Goal: Use online tool/utility: Utilize a website feature to perform a specific function

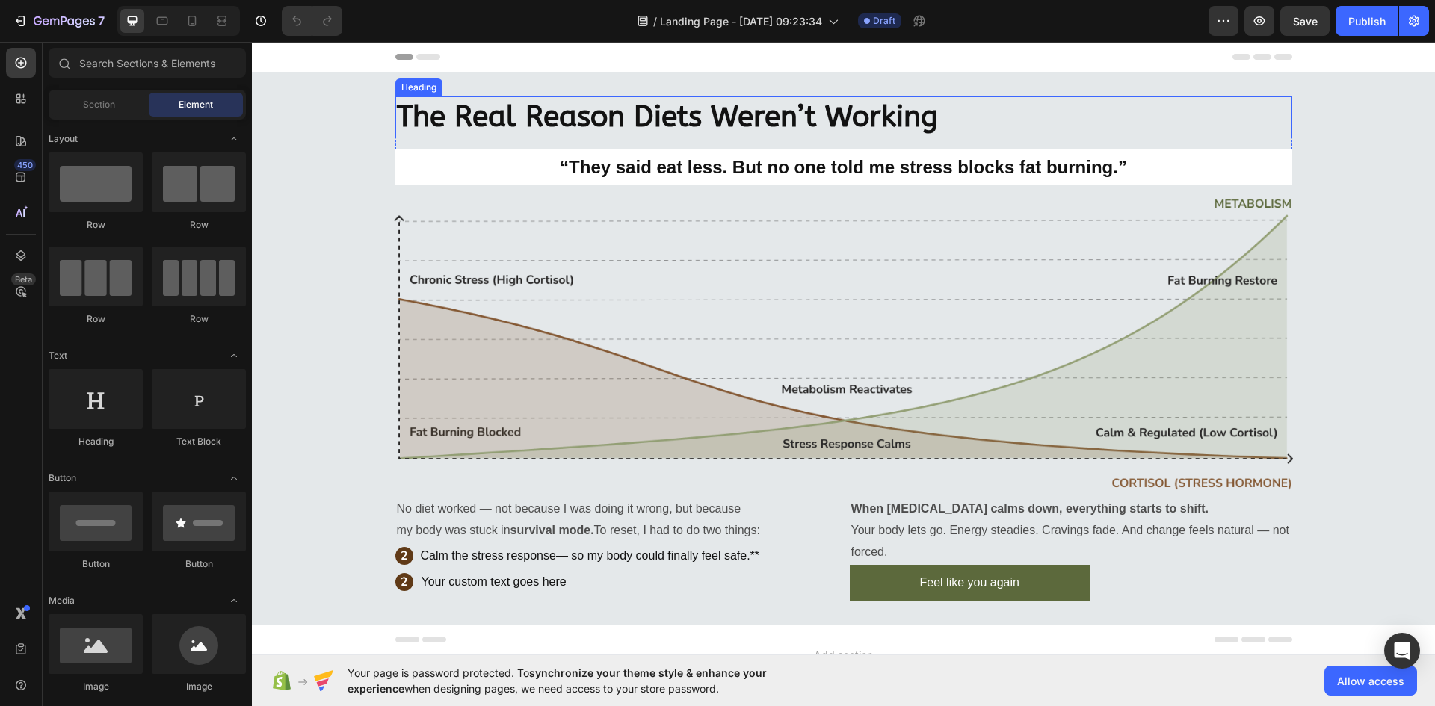
click at [584, 120] on h2 "The Real Reason Diets Weren’t Working" at bounding box center [843, 116] width 897 height 41
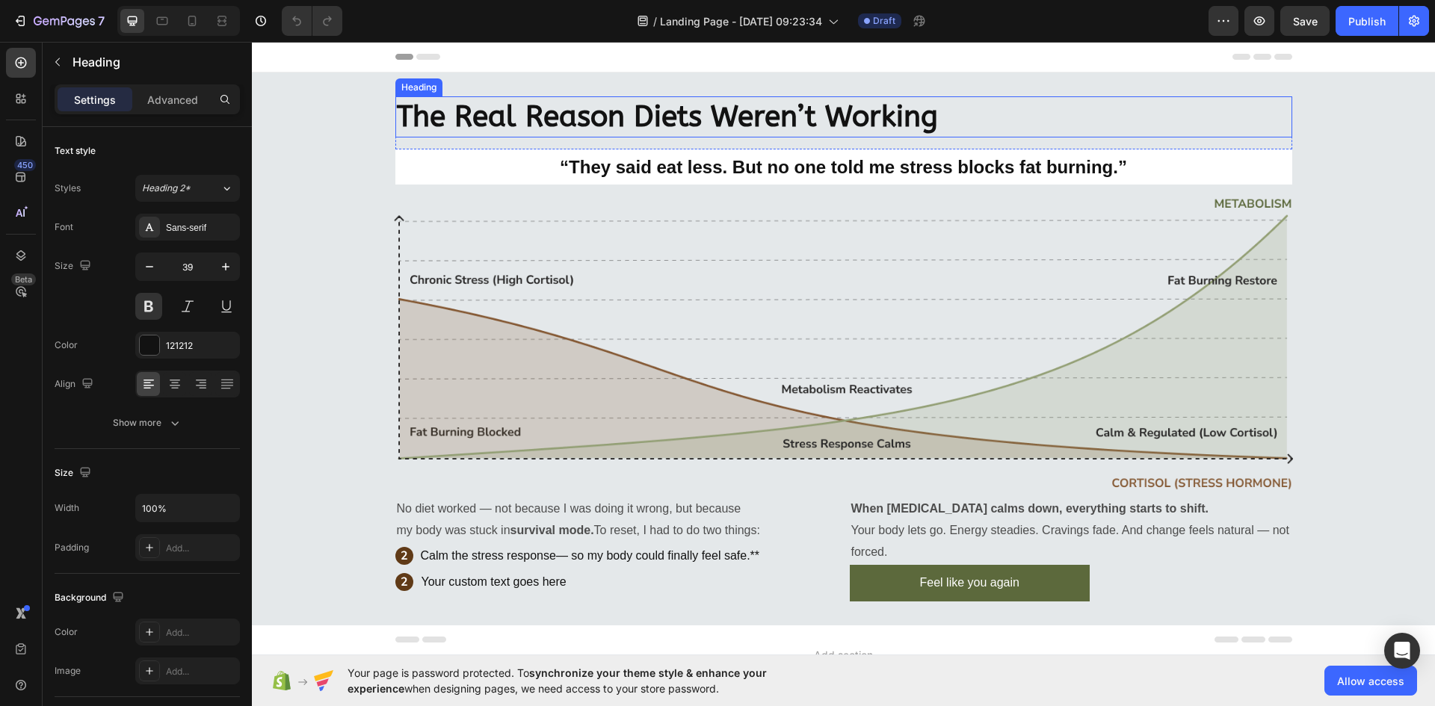
click at [584, 120] on h2 "The Real Reason Diets Weren’t Working" at bounding box center [843, 116] width 897 height 41
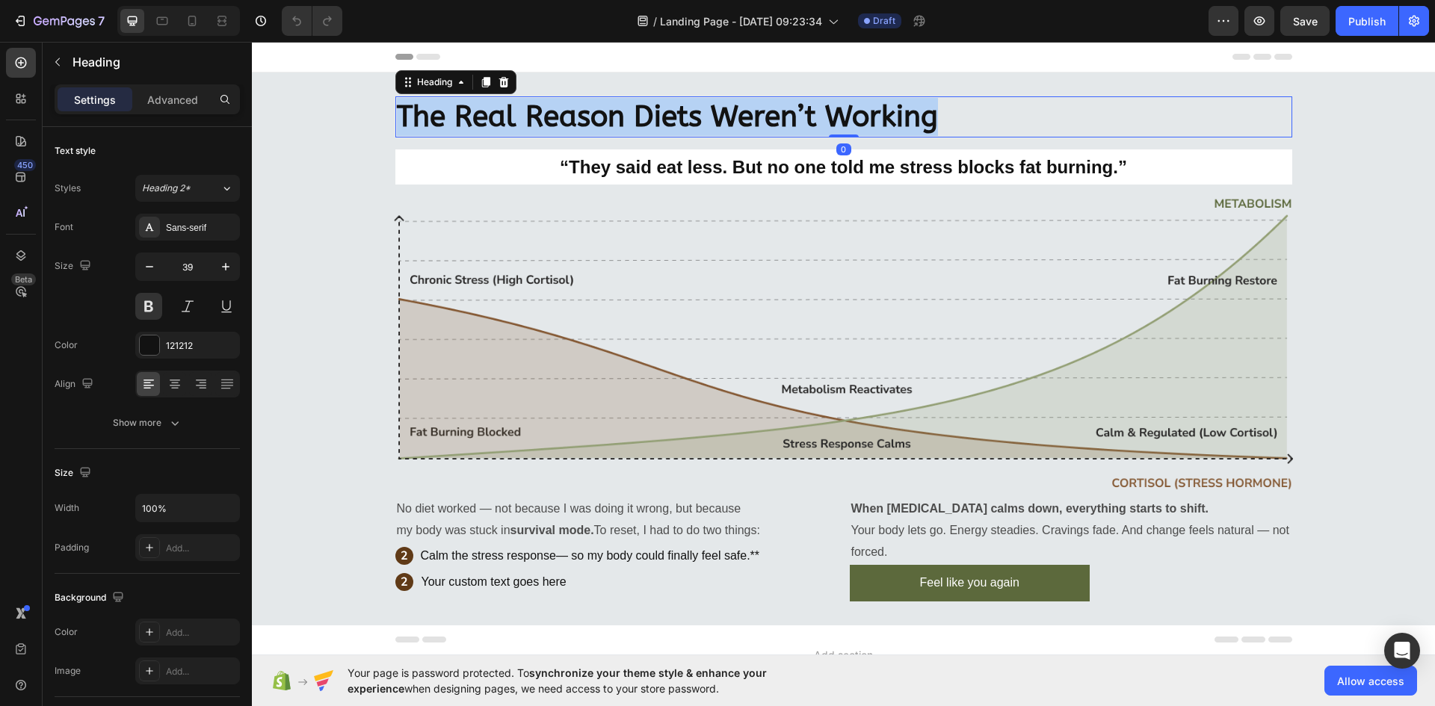
click at [584, 120] on p "The Real Reason Diets Weren’t Working" at bounding box center [844, 117] width 894 height 38
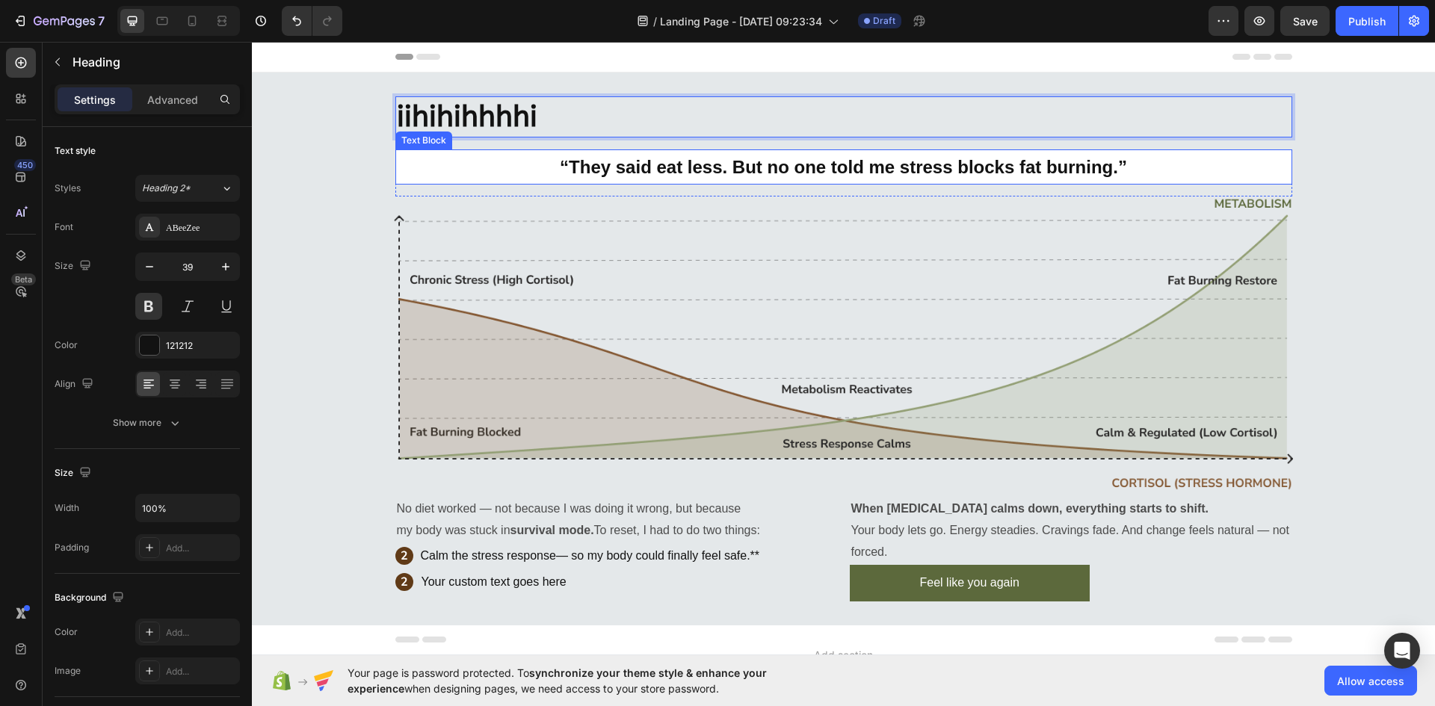
click at [612, 168] on p "“They said eat less. But no one told me stress blocks fat burning.”" at bounding box center [844, 167] width 894 height 32
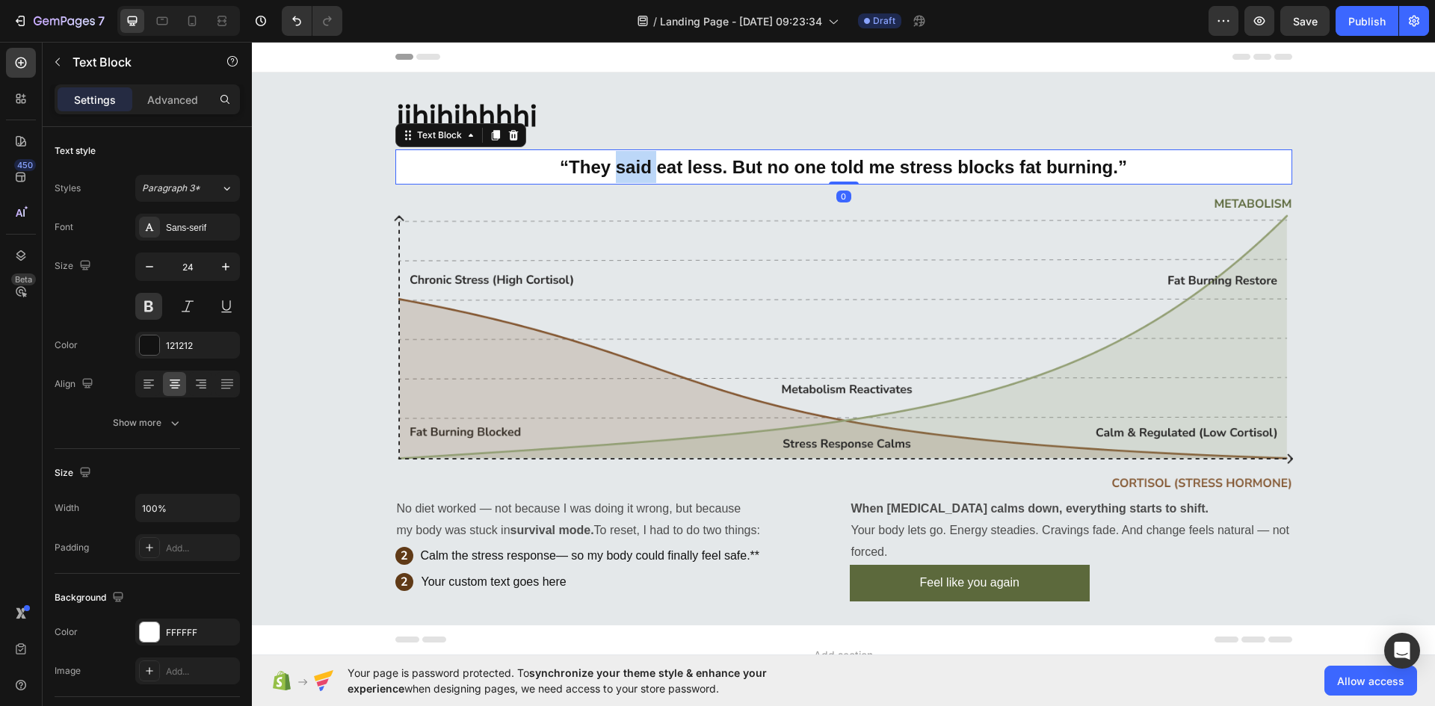
click at [612, 168] on p "“They said eat less. But no one told me stress blocks fat burning.”" at bounding box center [844, 167] width 894 height 32
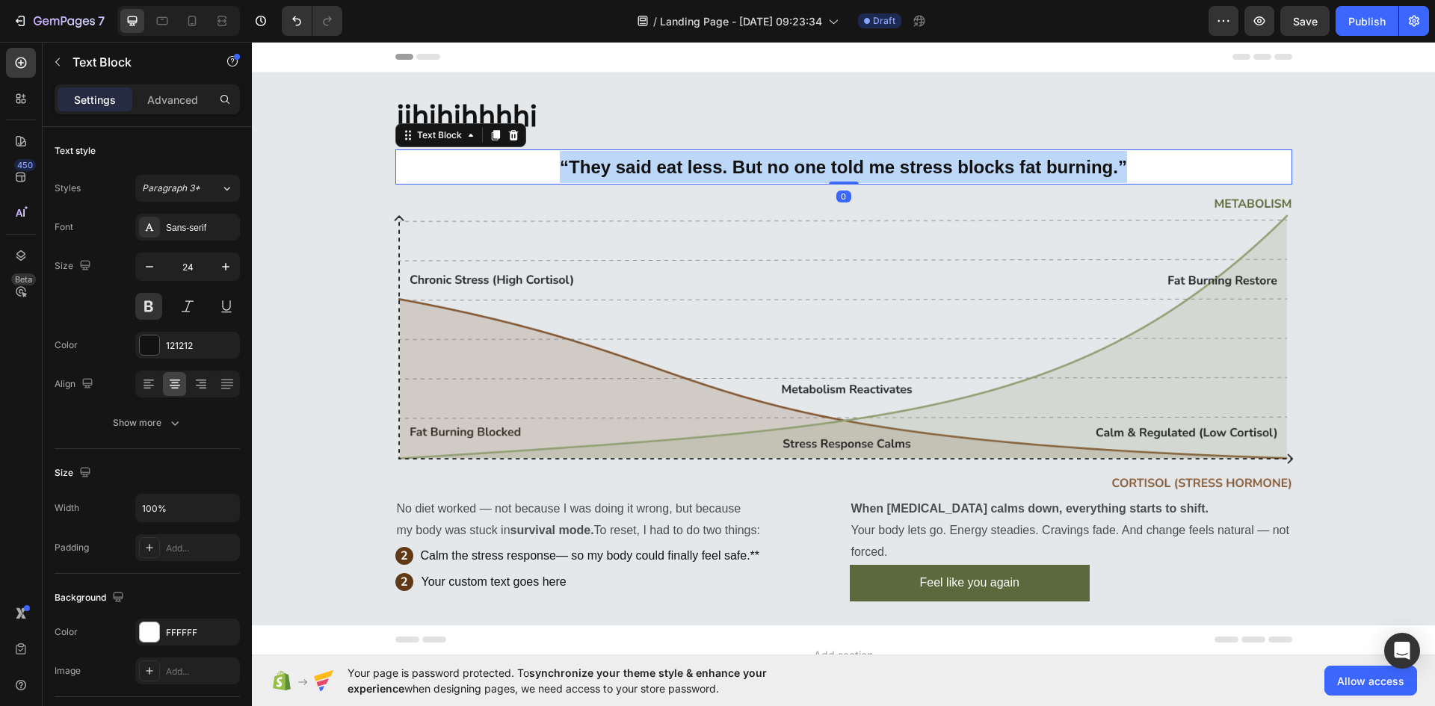
click at [612, 168] on p "“They said eat less. But no one told me stress blocks fat burning.”" at bounding box center [844, 167] width 894 height 32
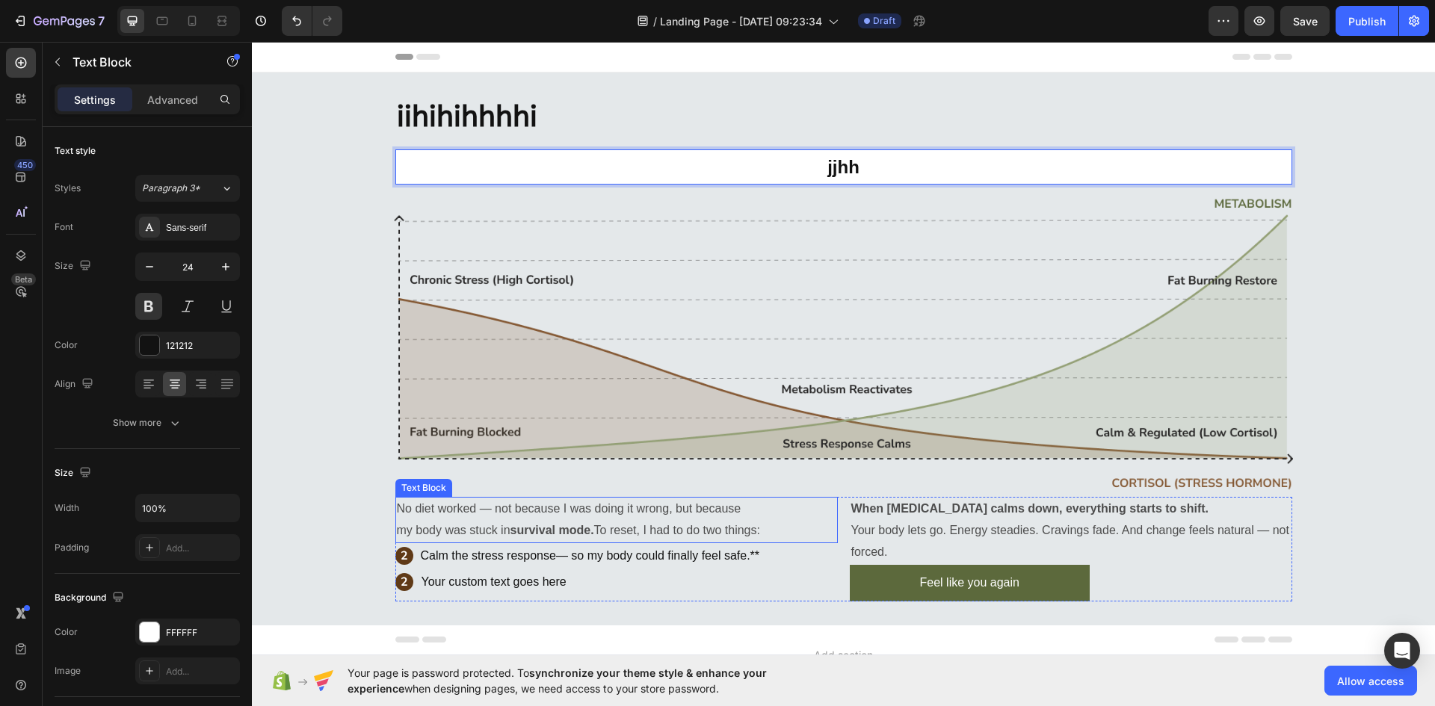
click at [436, 510] on p "No diet worked — not because I was doing it wrong, but because my body was stuc…" at bounding box center [616, 519] width 439 height 43
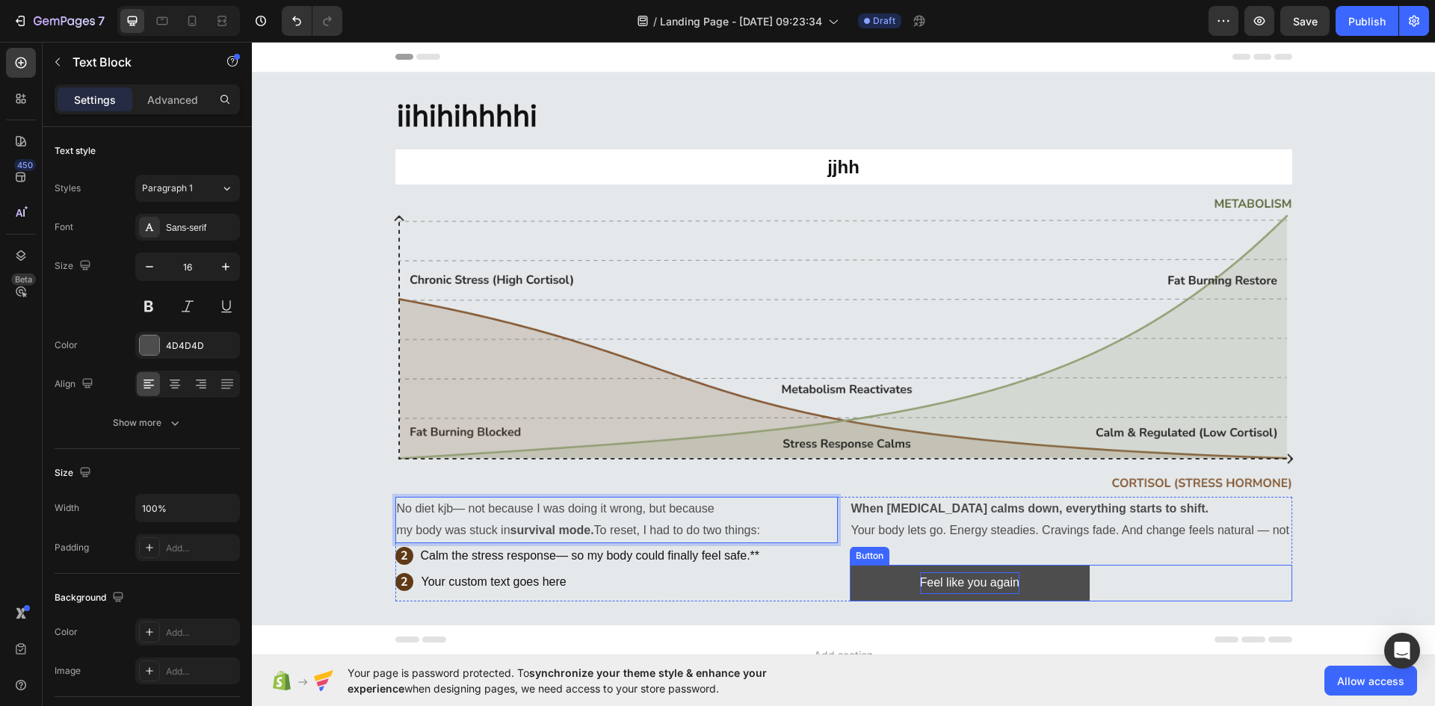
click at [926, 581] on p "Feel like you again" at bounding box center [969, 583] width 99 height 22
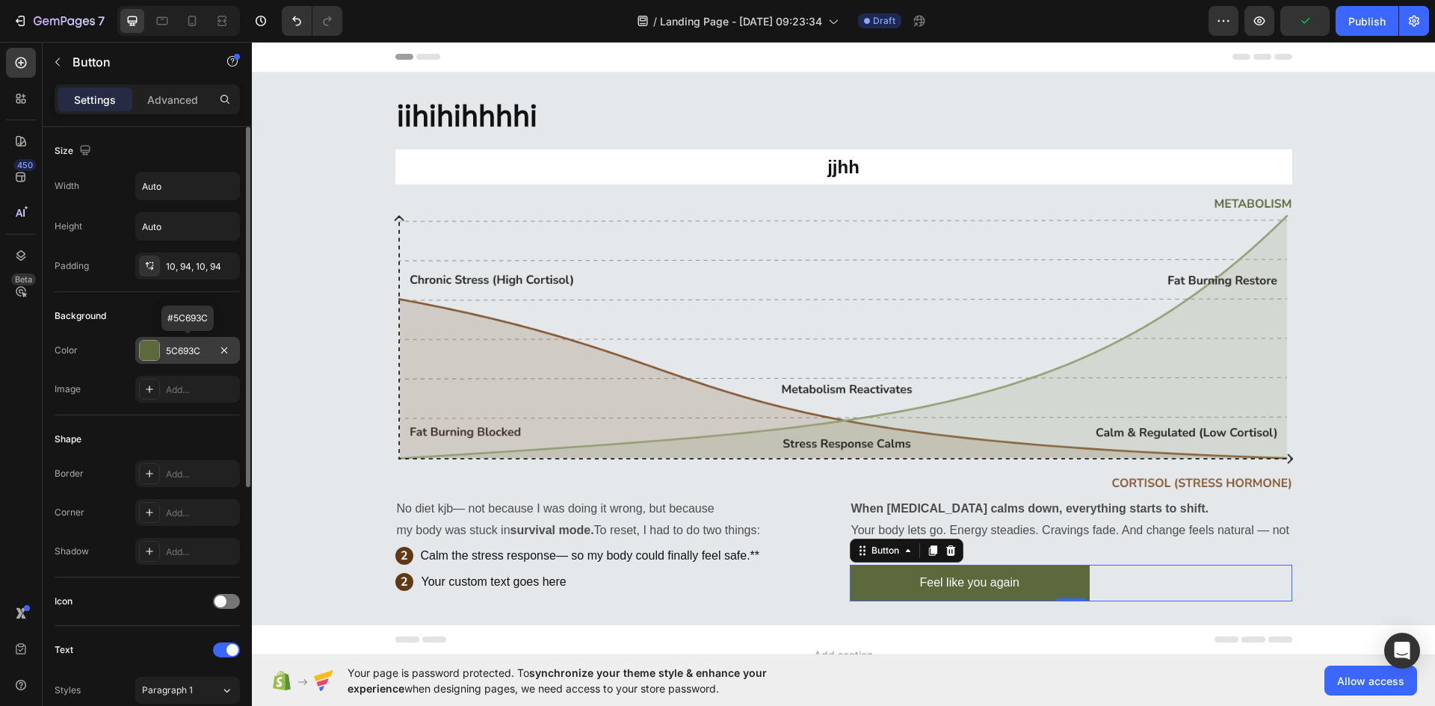
click at [146, 350] on div at bounding box center [149, 350] width 19 height 19
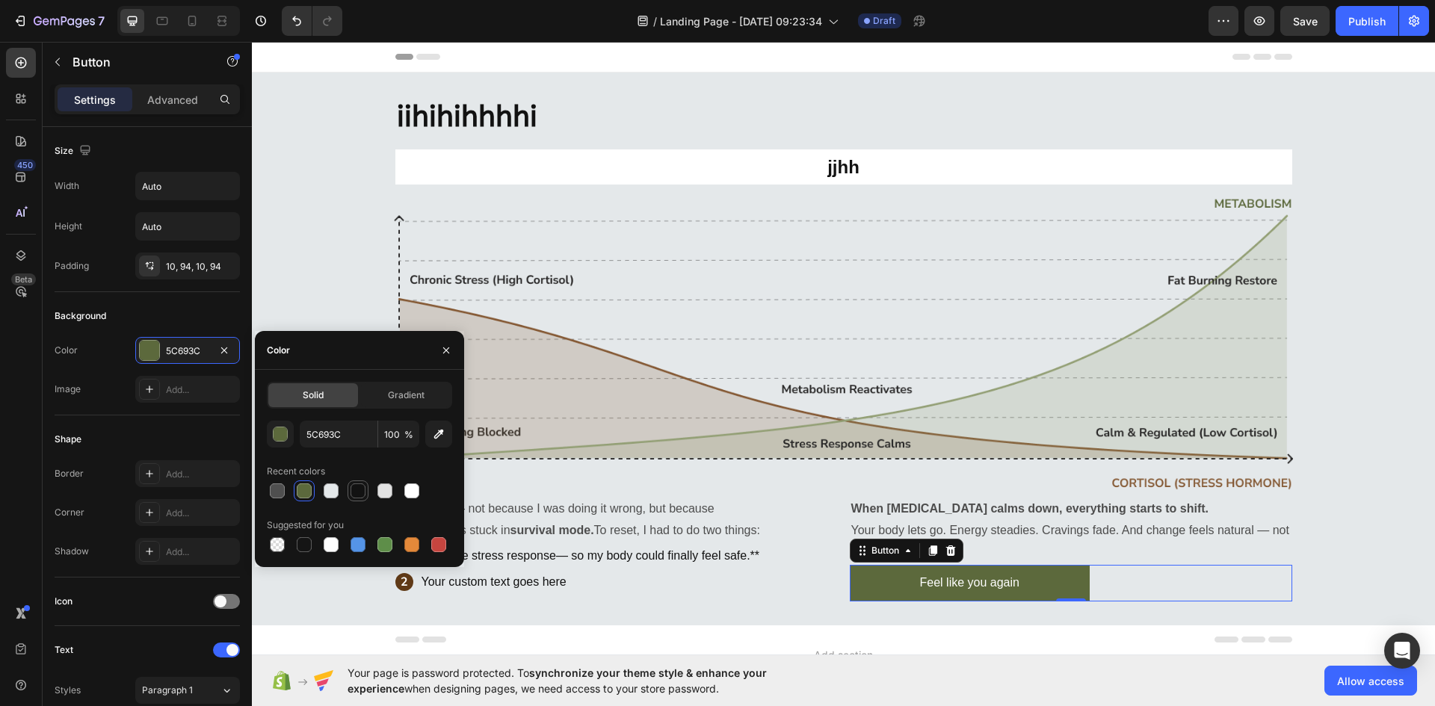
click at [351, 490] on div at bounding box center [357, 490] width 15 height 15
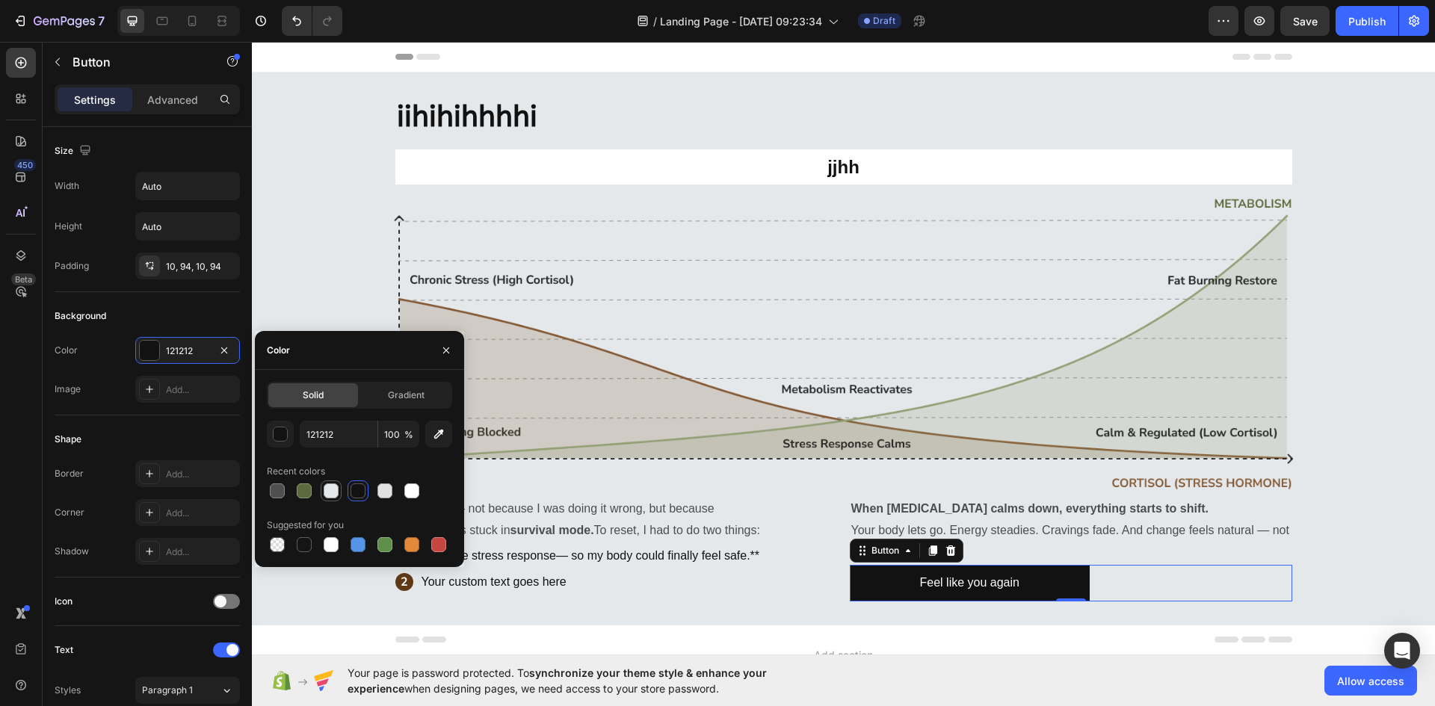
click at [332, 488] on div at bounding box center [331, 490] width 15 height 15
type input "E4E8EA"
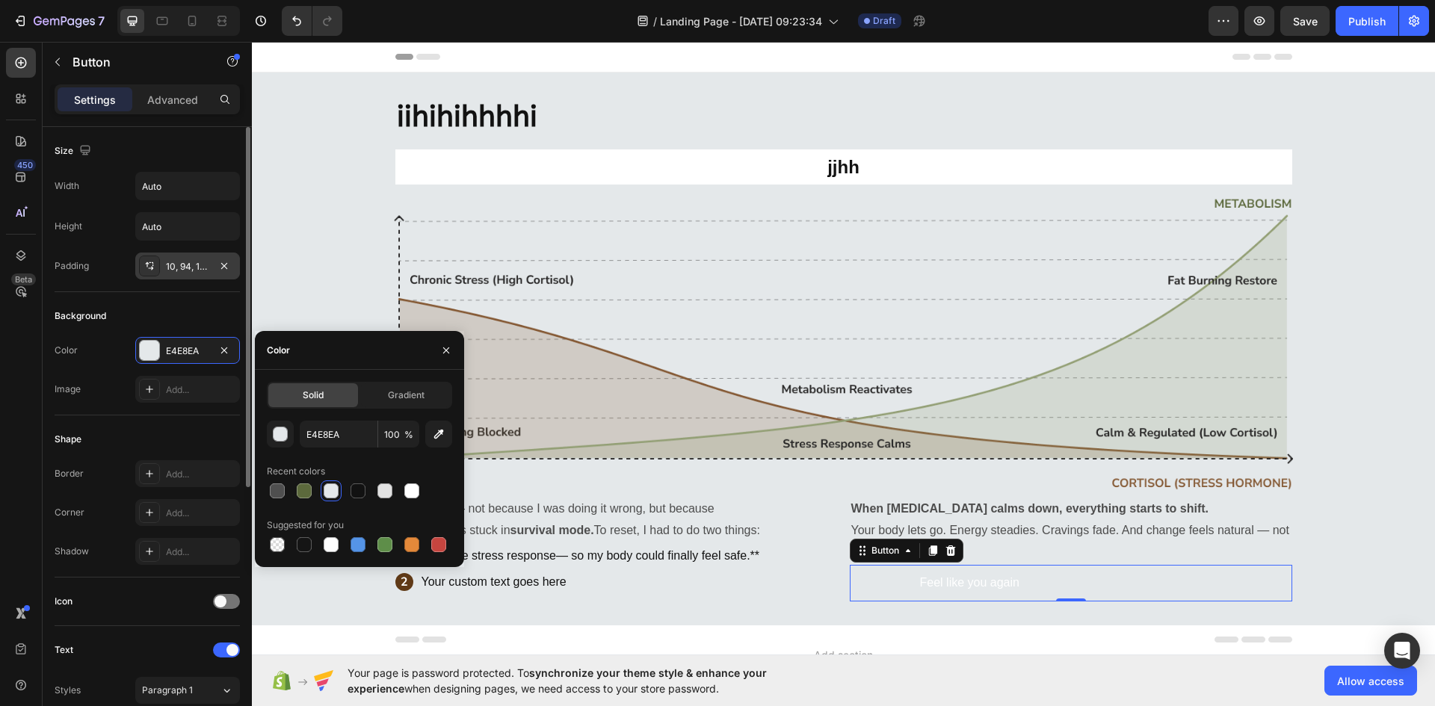
click at [206, 261] on div "10, 94, 10, 94" at bounding box center [187, 266] width 43 height 13
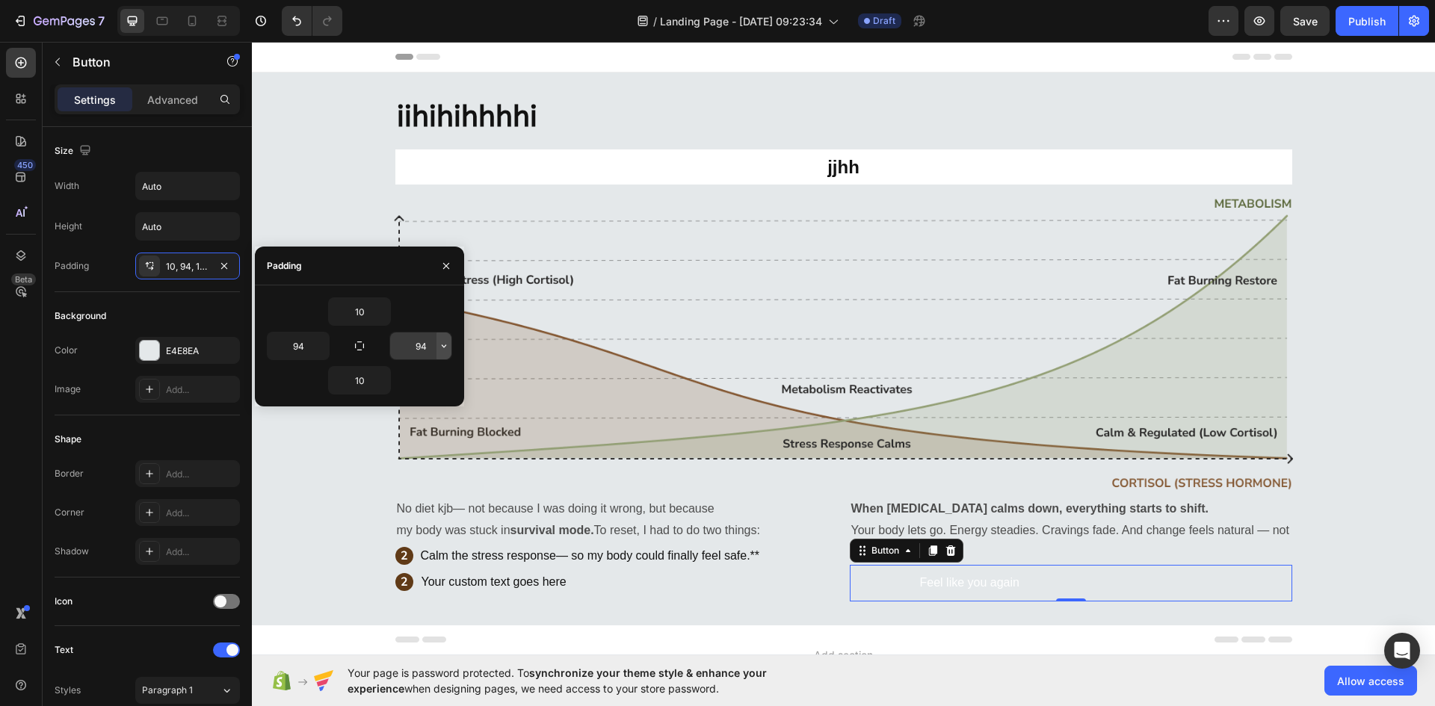
click at [445, 352] on button "button" at bounding box center [443, 346] width 15 height 27
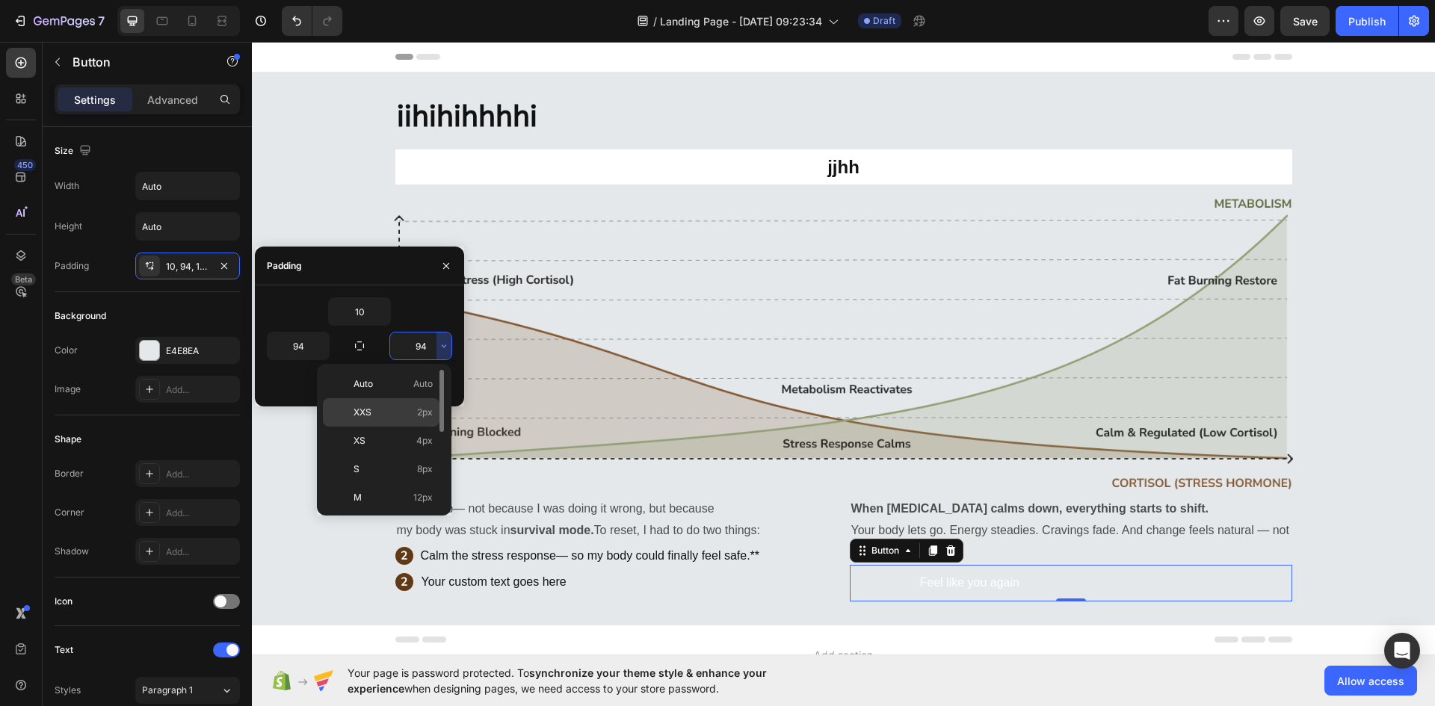
click at [404, 406] on p "XXS 2px" at bounding box center [392, 412] width 79 height 13
type input "2"
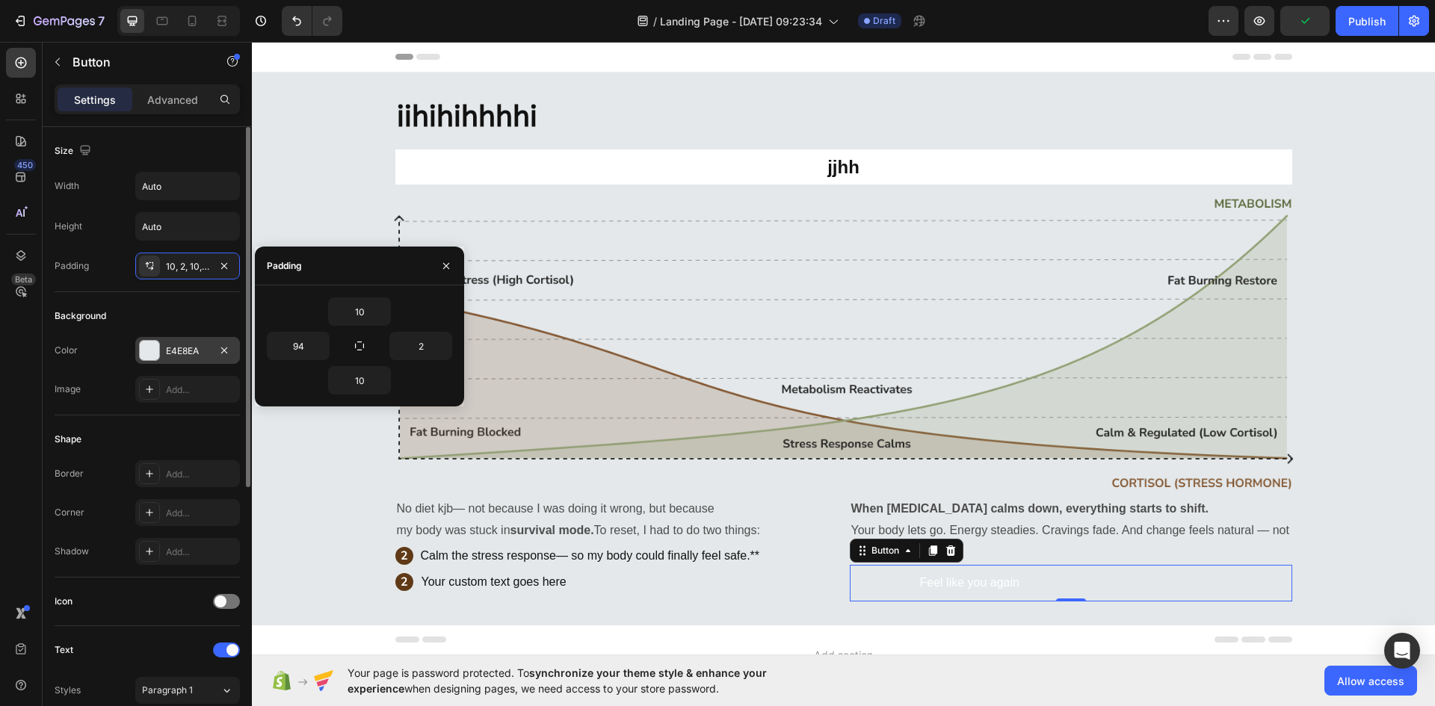
click at [141, 352] on div at bounding box center [149, 350] width 19 height 19
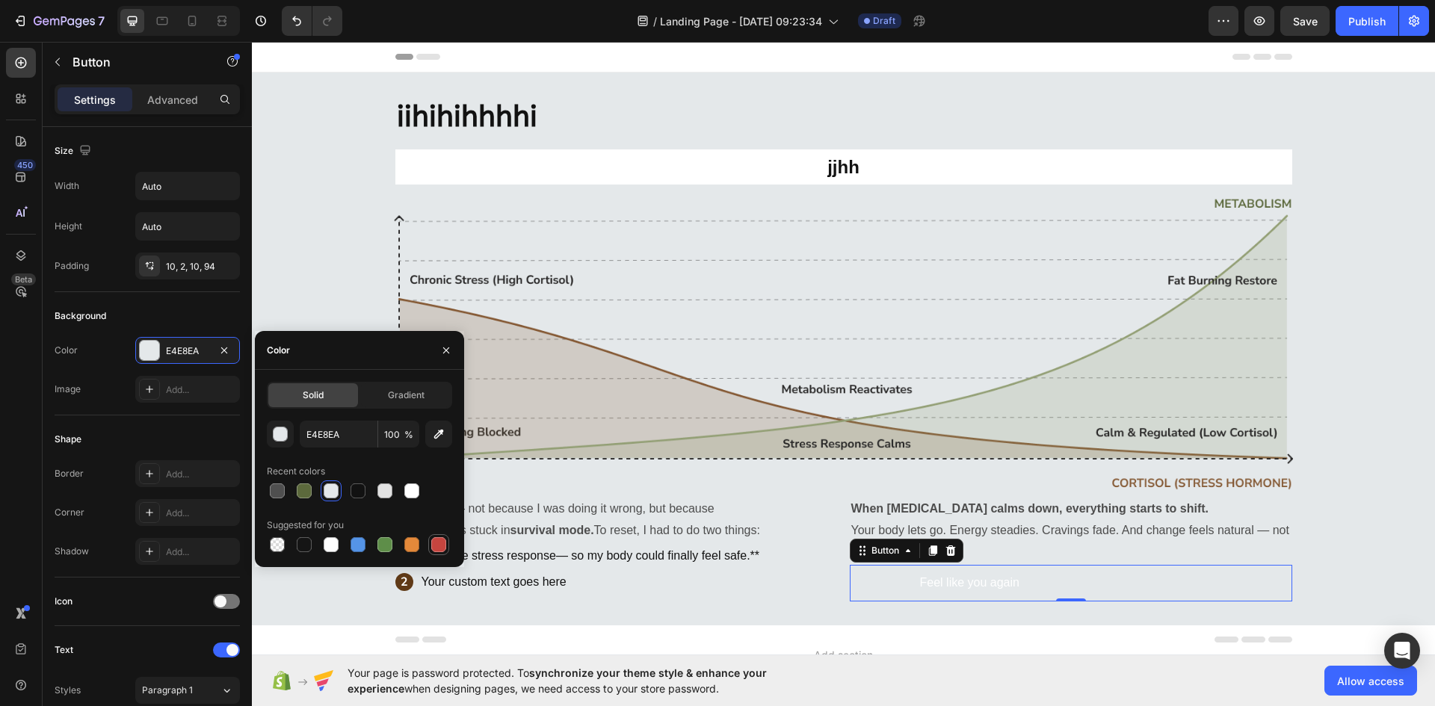
click at [446, 547] on div at bounding box center [439, 545] width 18 height 18
type input "C5453F"
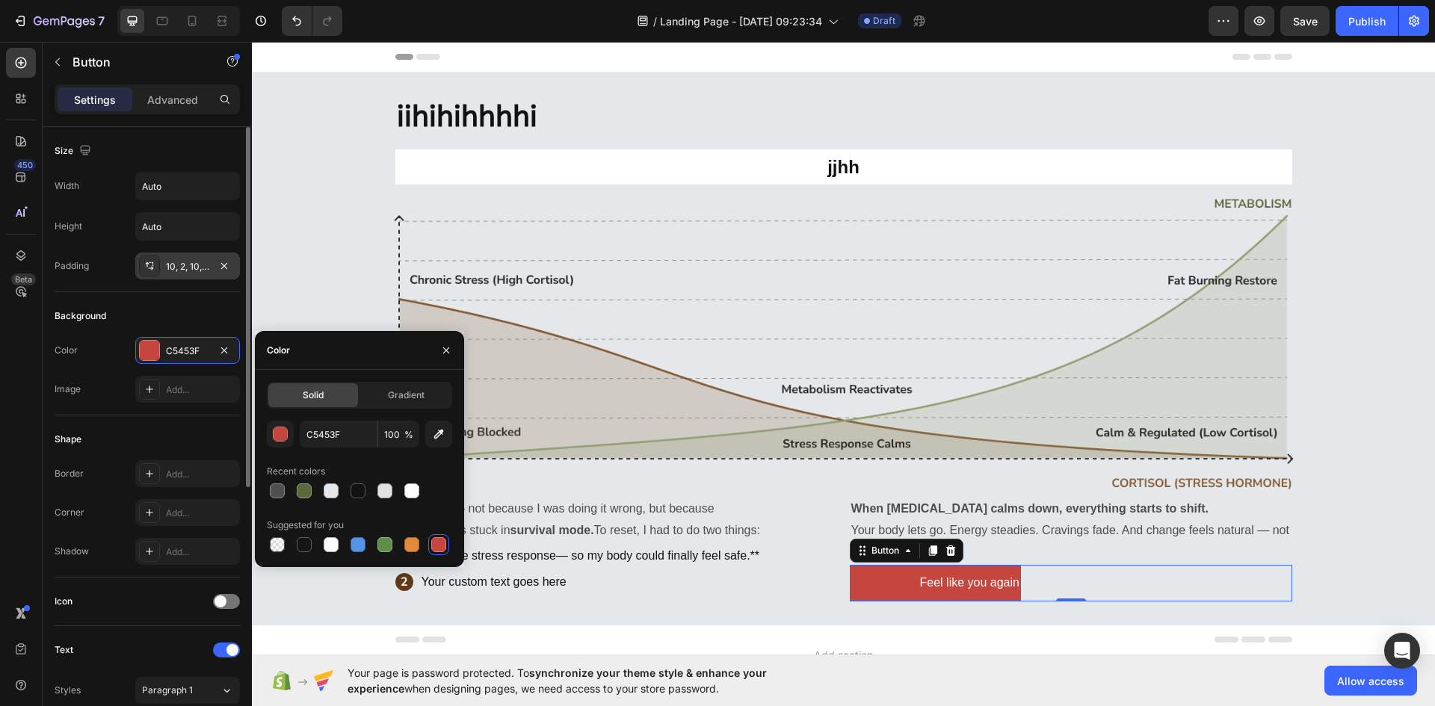
click at [176, 264] on div "10, 2, 10, 94" at bounding box center [187, 266] width 43 height 13
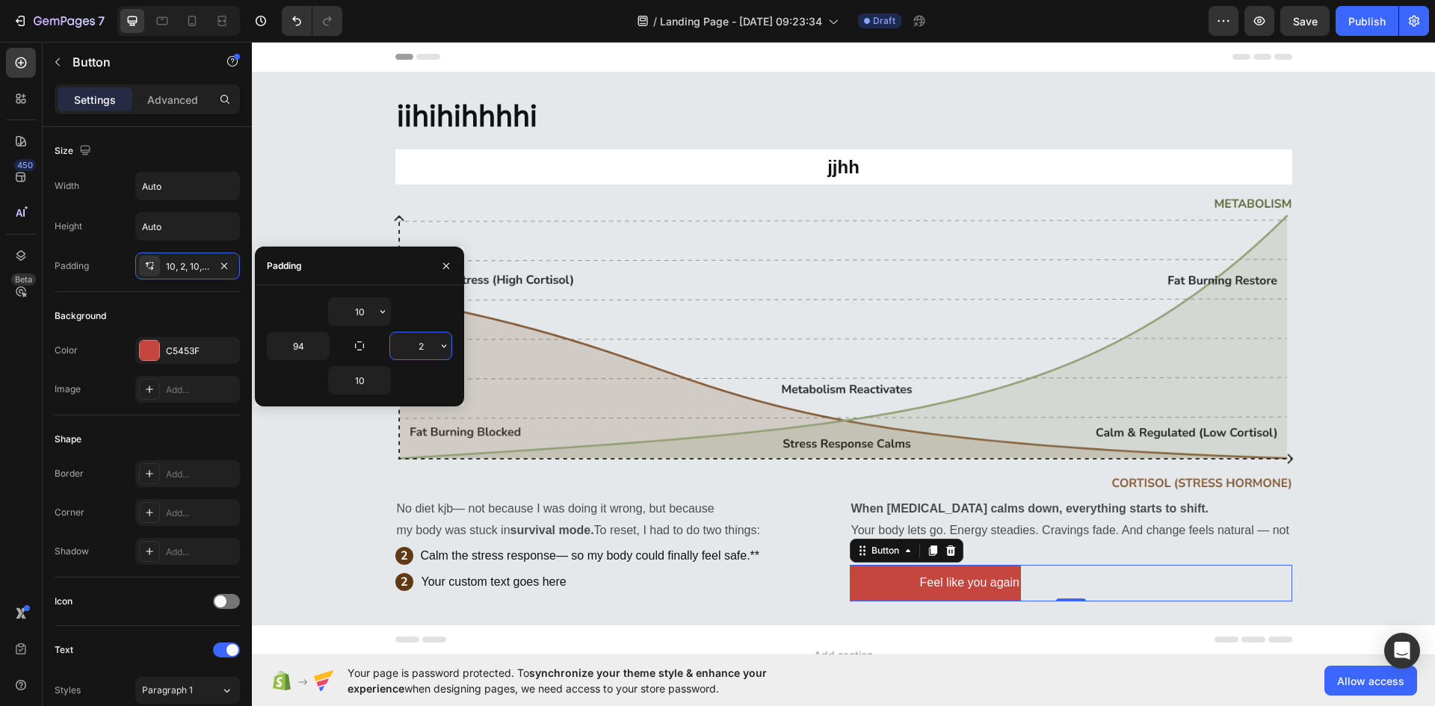
click at [429, 348] on input "2" at bounding box center [420, 346] width 61 height 27
click at [442, 348] on icon "button" at bounding box center [444, 346] width 12 height 12
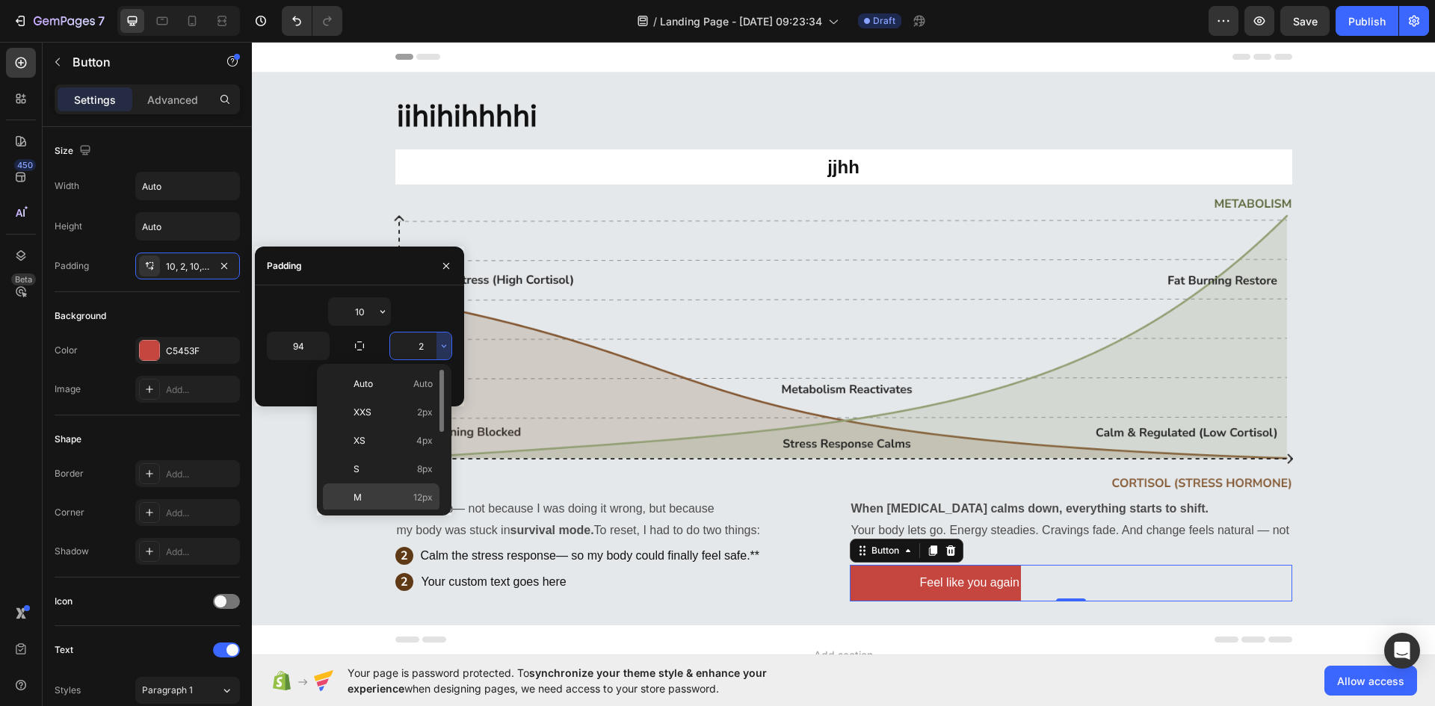
click at [420, 495] on span "12px" at bounding box center [422, 497] width 19 height 13
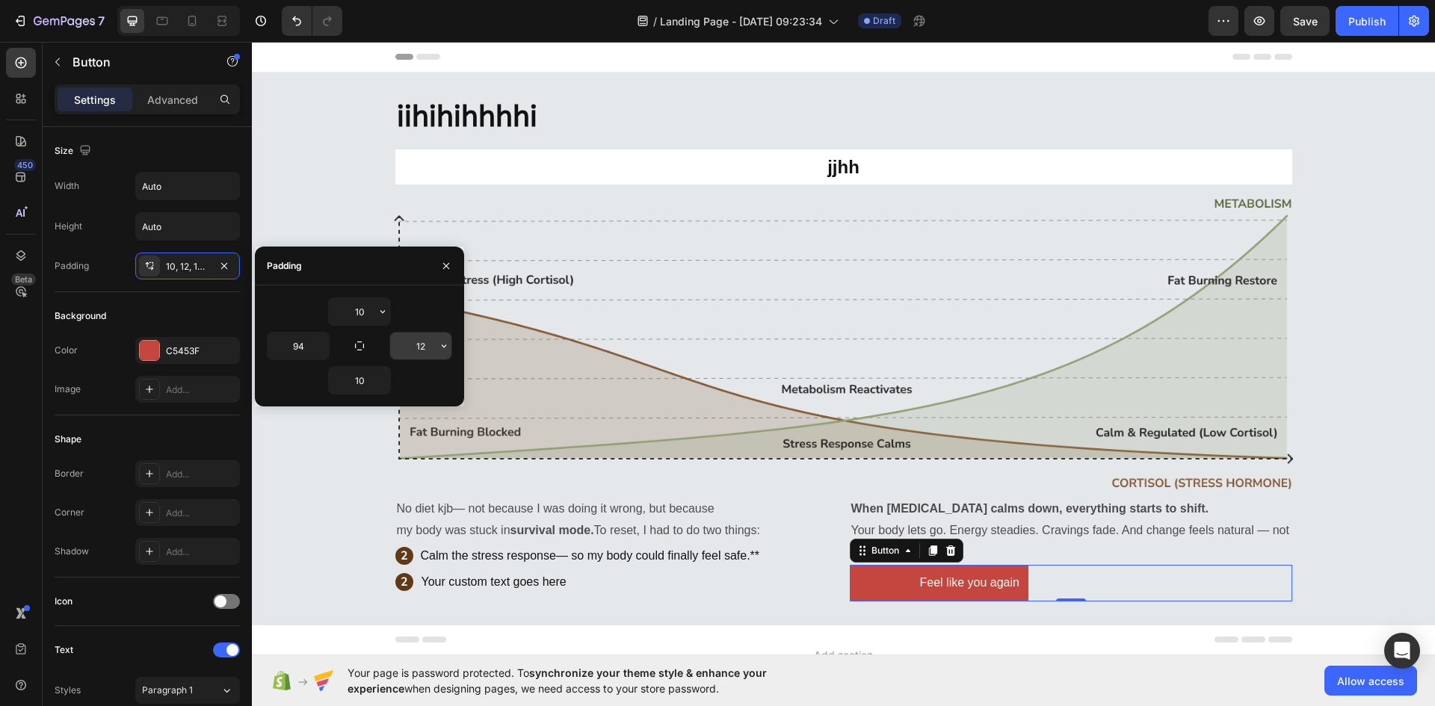
click at [427, 353] on input "12" at bounding box center [420, 346] width 61 height 27
type input "34"
click at [767, 428] on img at bounding box center [843, 347] width 899 height 300
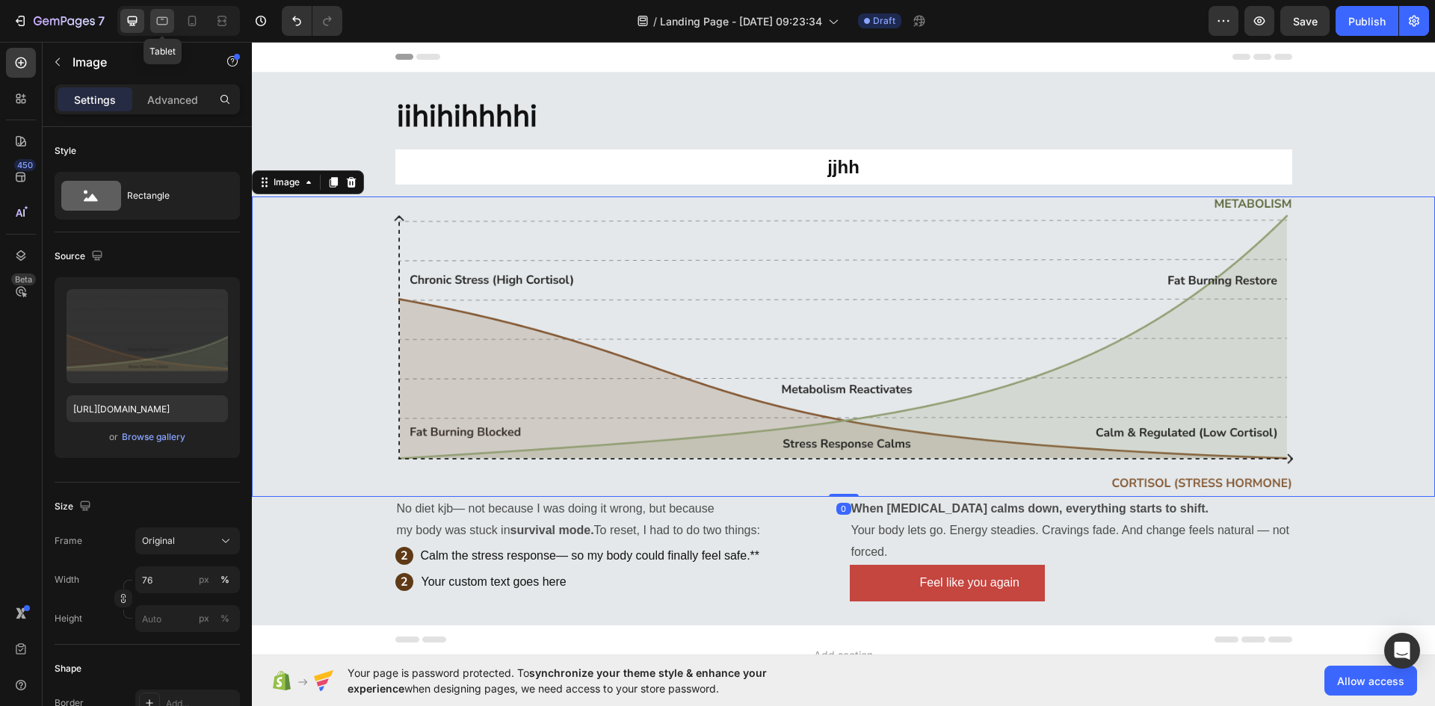
click at [163, 17] on icon at bounding box center [162, 21] width 11 height 8
type input "96"
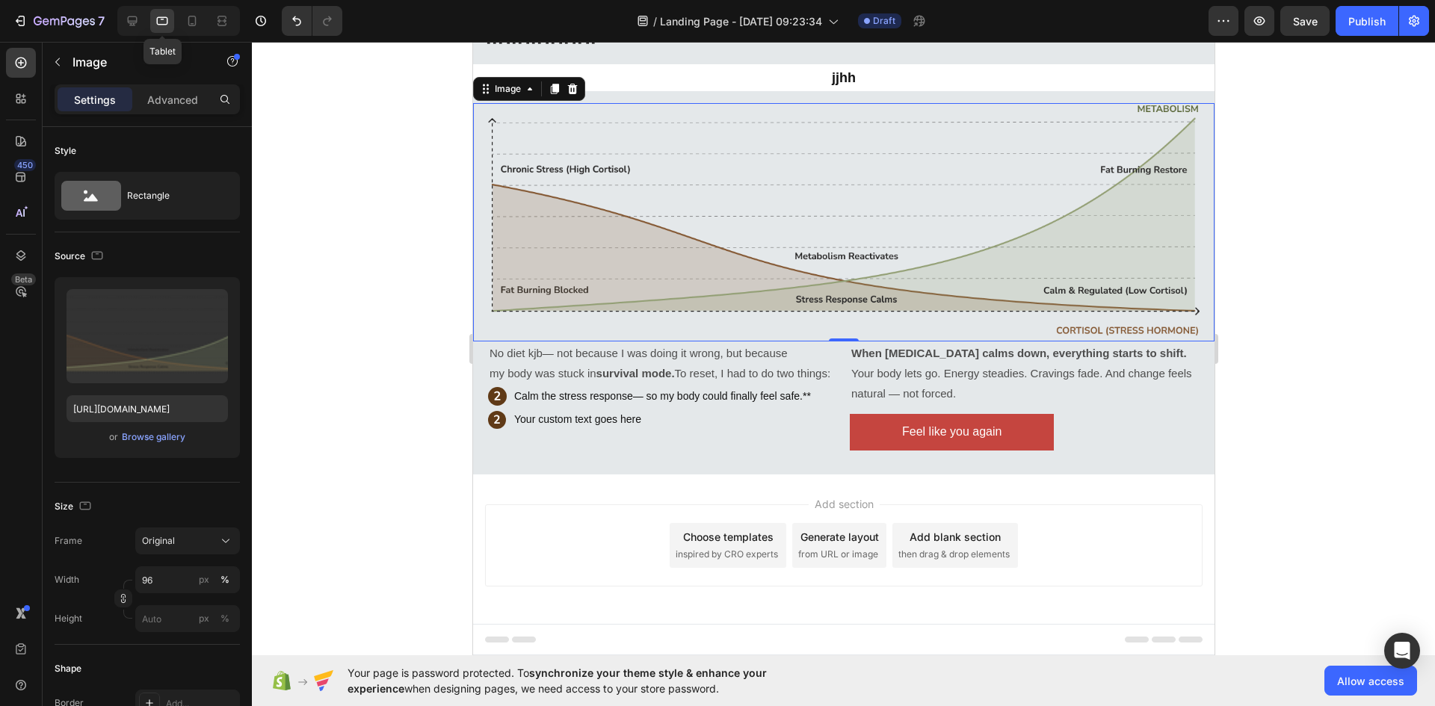
scroll to position [77, 0]
click at [421, 185] on div at bounding box center [843, 374] width 1183 height 664
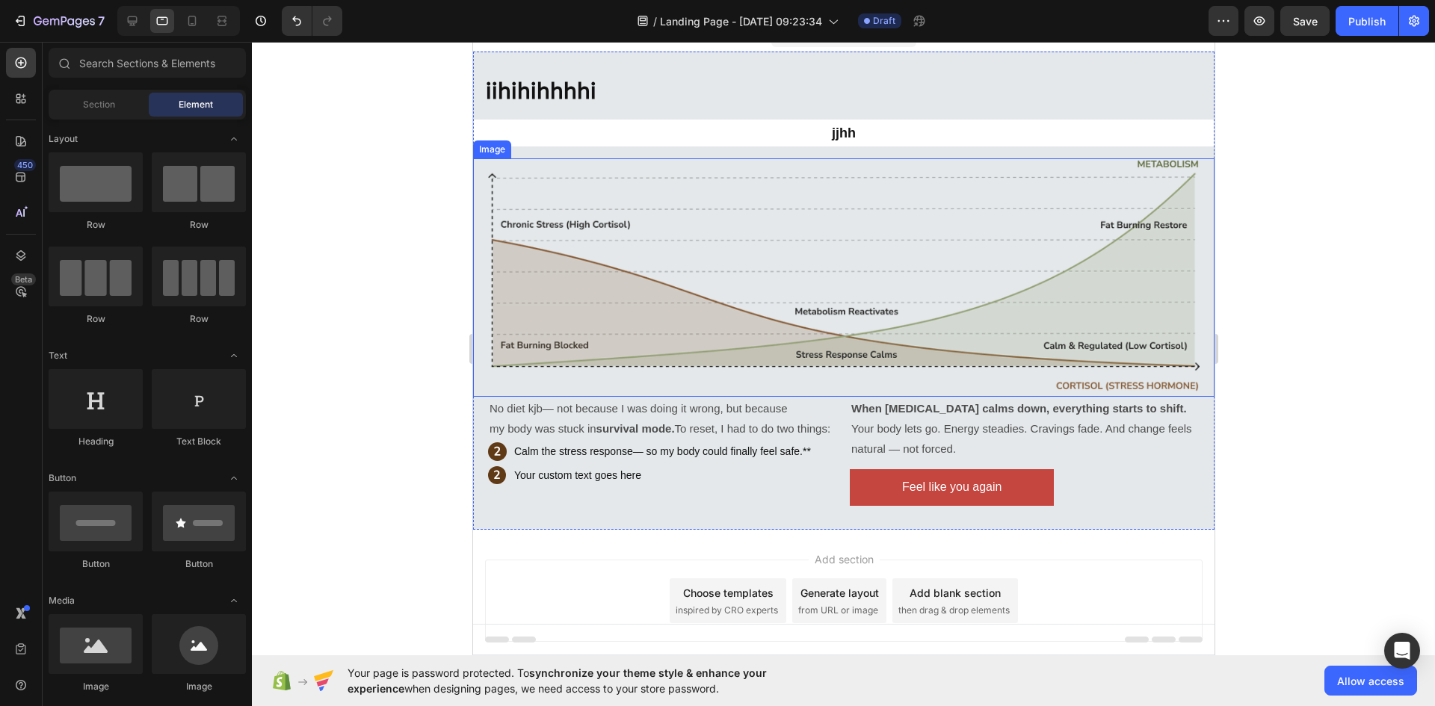
scroll to position [0, 0]
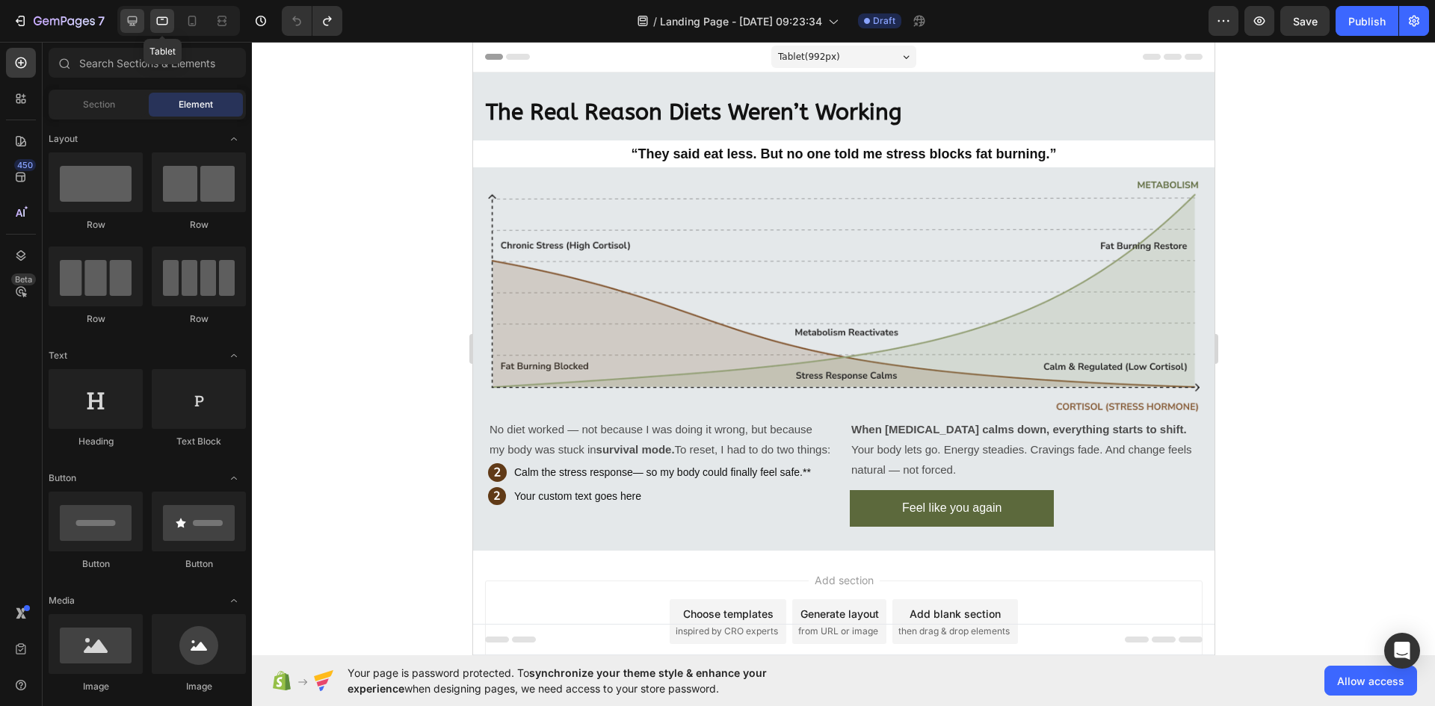
click at [139, 28] on icon at bounding box center [132, 20] width 15 height 15
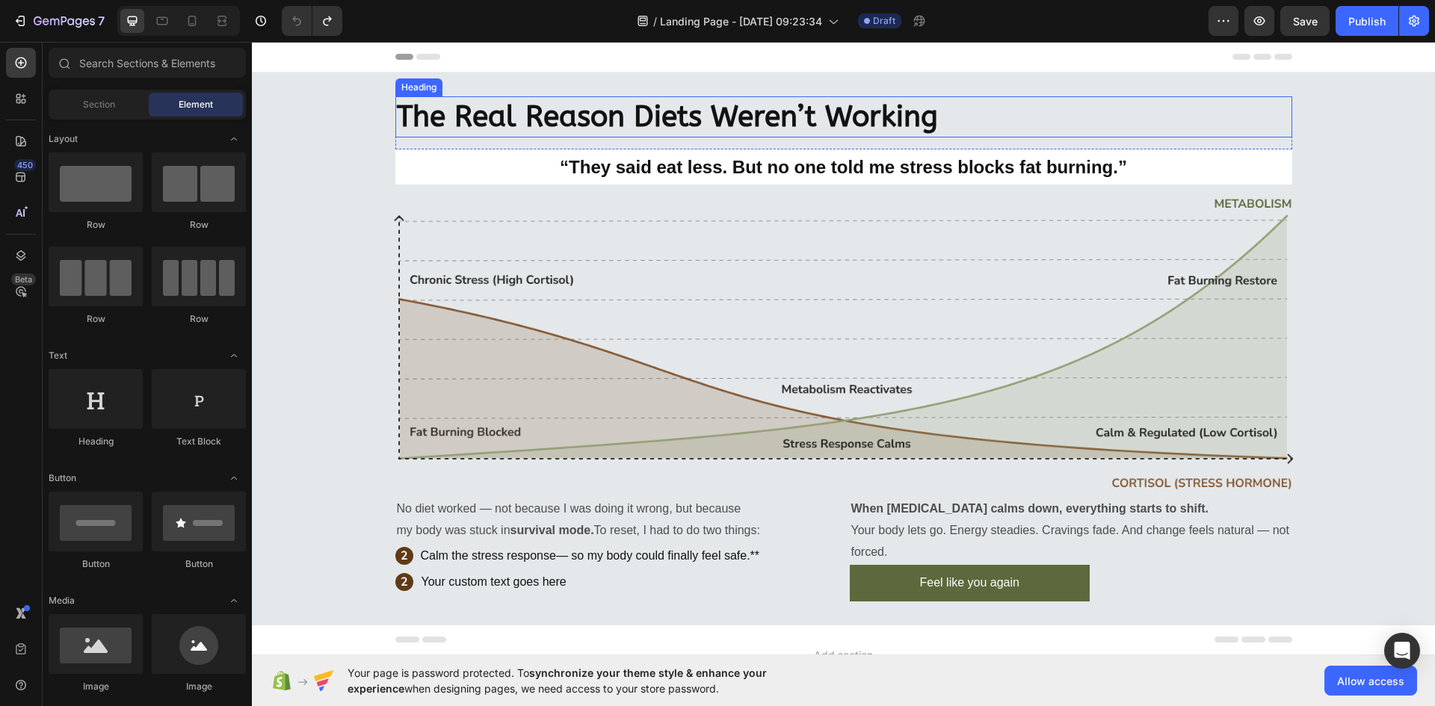
click at [307, 133] on div "The Real Reason Diets Weren’t Working Heading Row “They said eat less. But no o…" at bounding box center [843, 348] width 1183 height 505
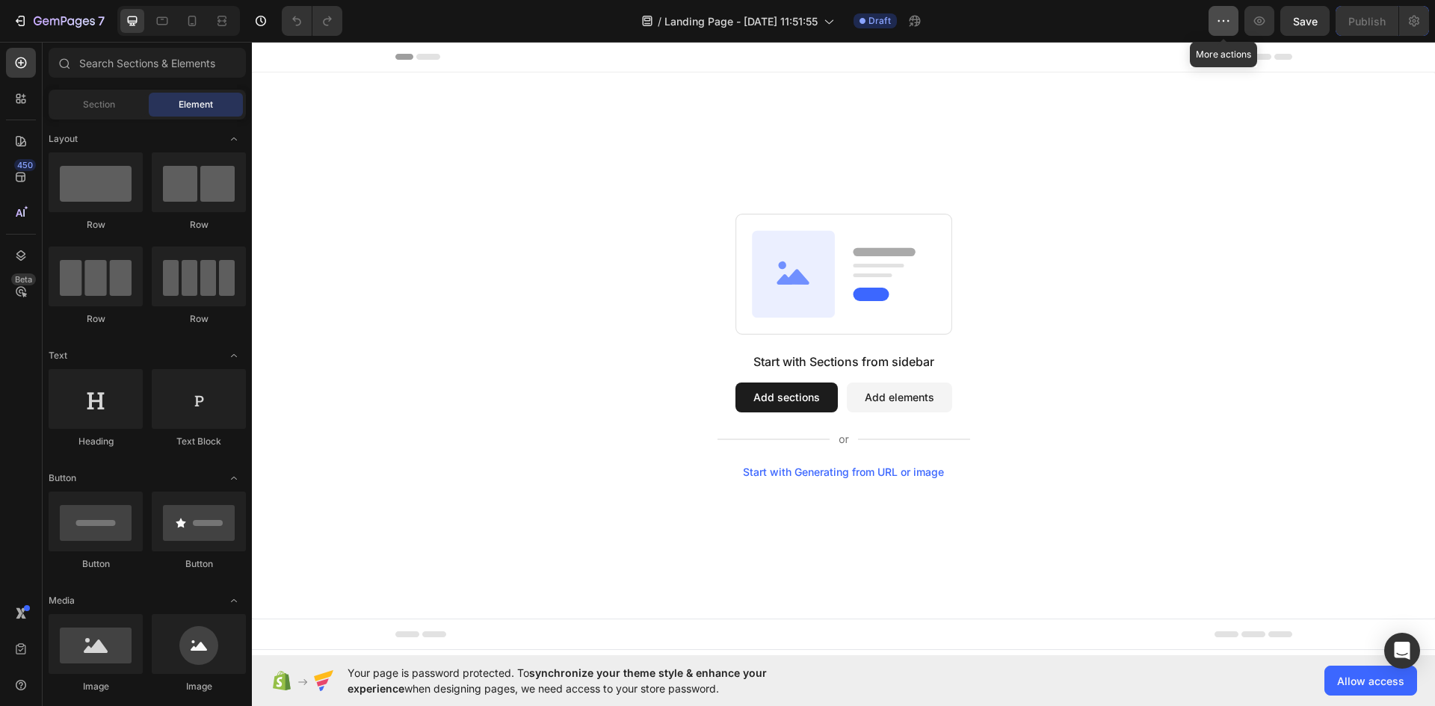
click at [1228, 25] on icon "button" at bounding box center [1223, 20] width 15 height 15
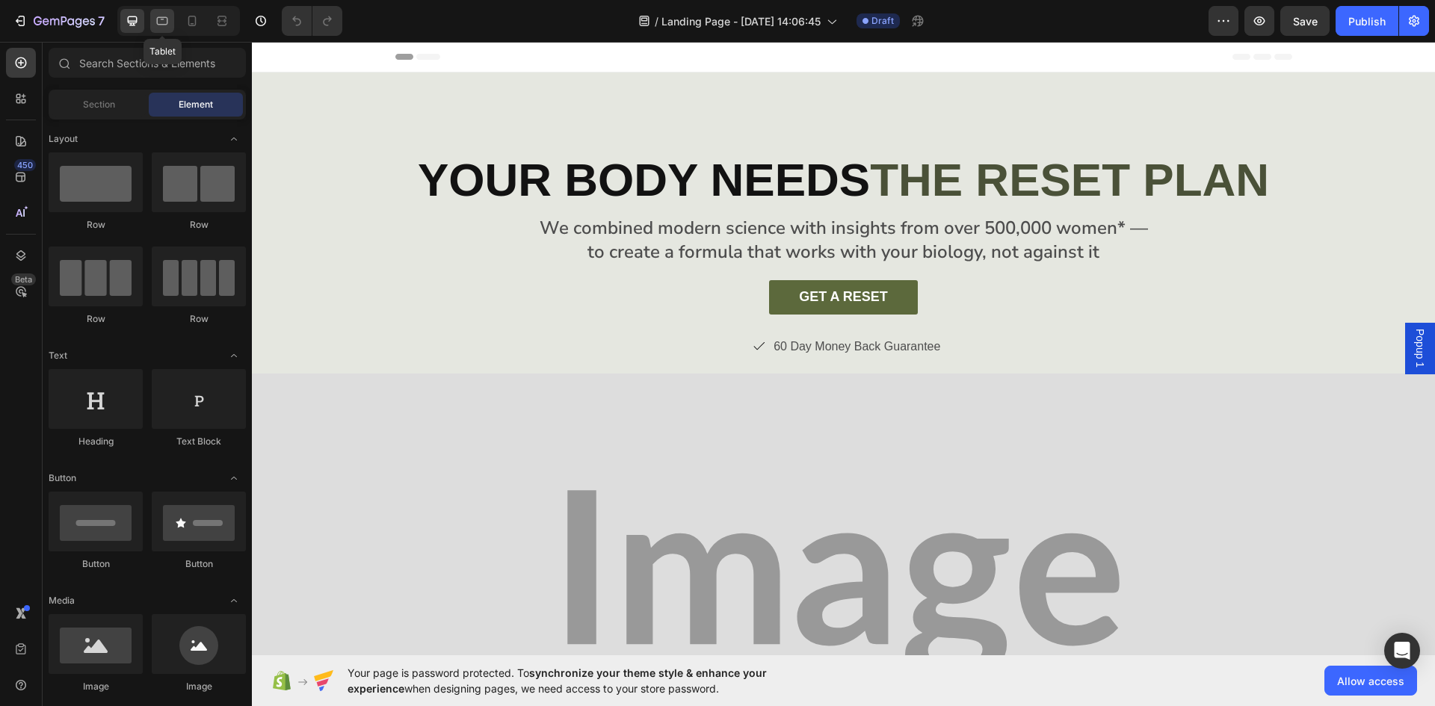
click at [157, 22] on icon at bounding box center [162, 21] width 11 height 8
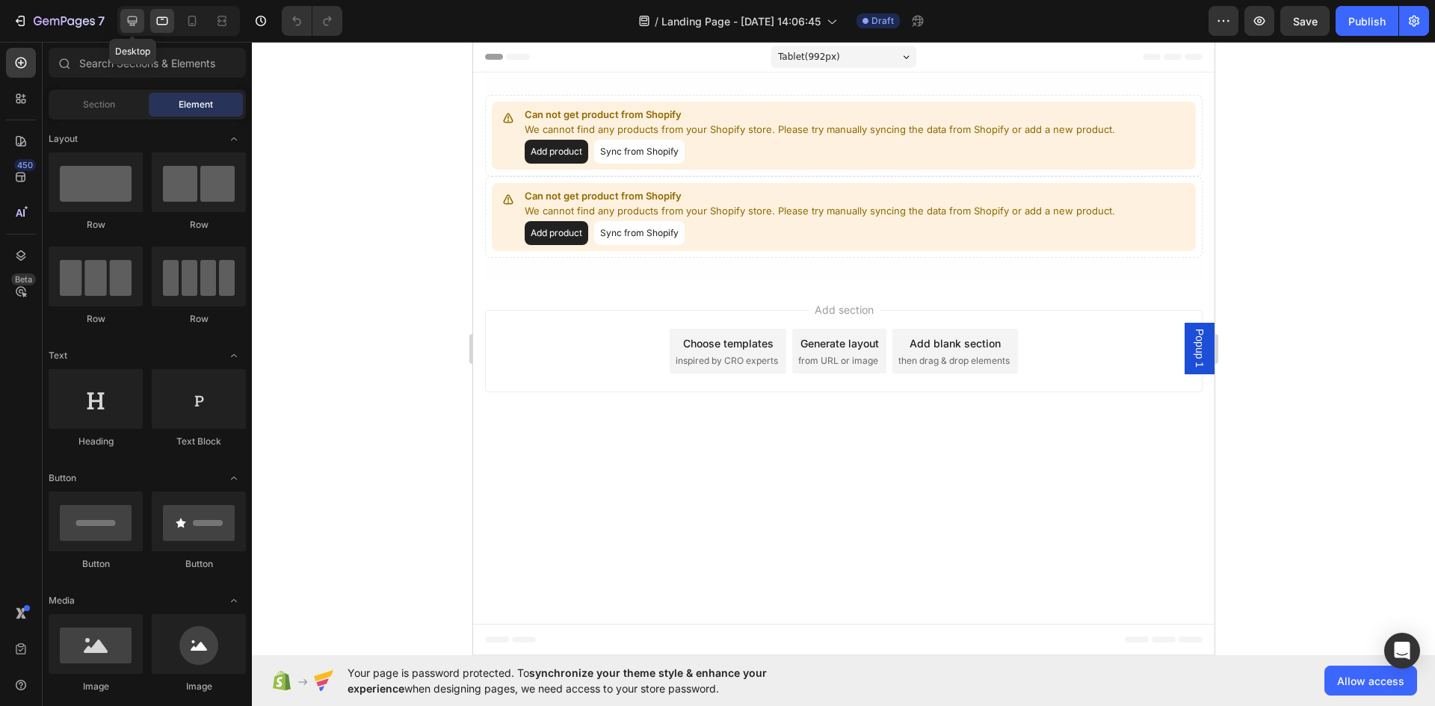
click at [117, 13] on div "Desktop" at bounding box center [175, 21] width 129 height 30
click at [564, 155] on button "Add product" at bounding box center [556, 152] width 64 height 24
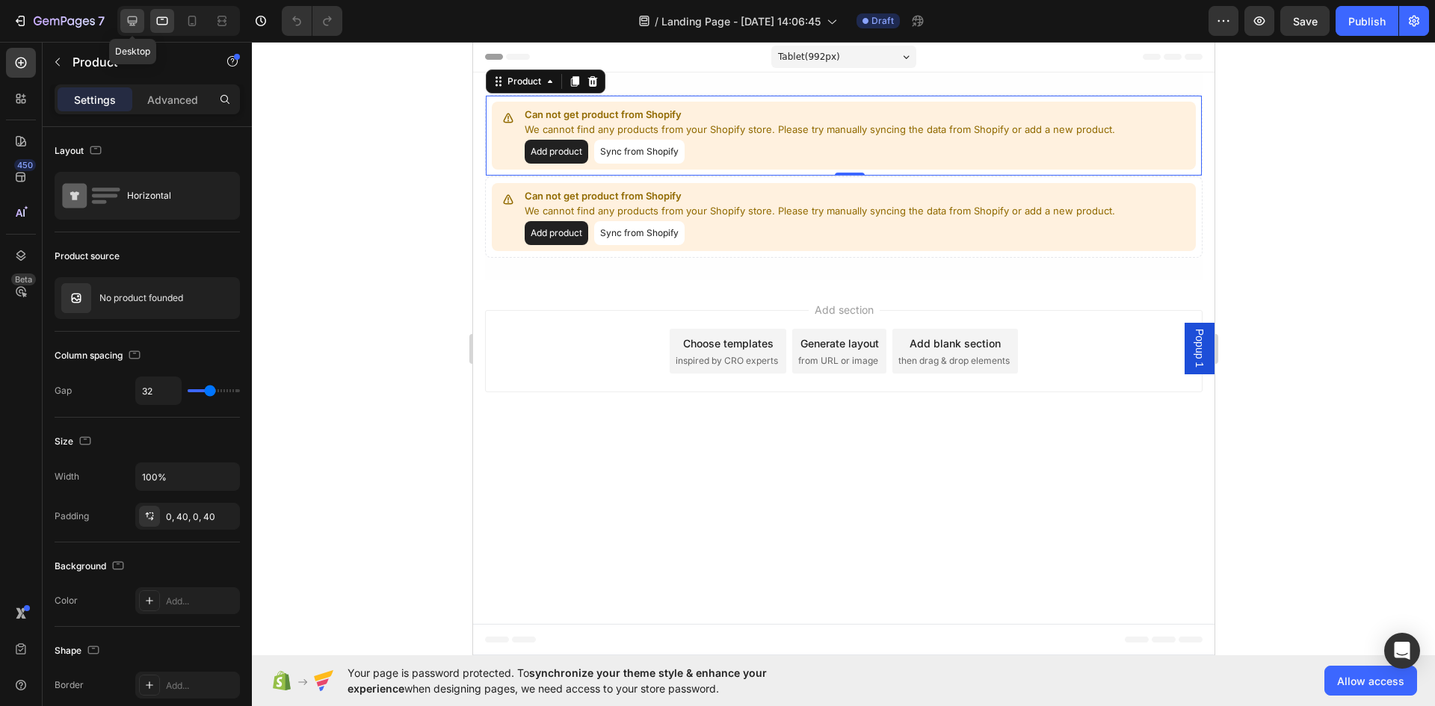
click at [129, 20] on icon at bounding box center [133, 21] width 10 height 10
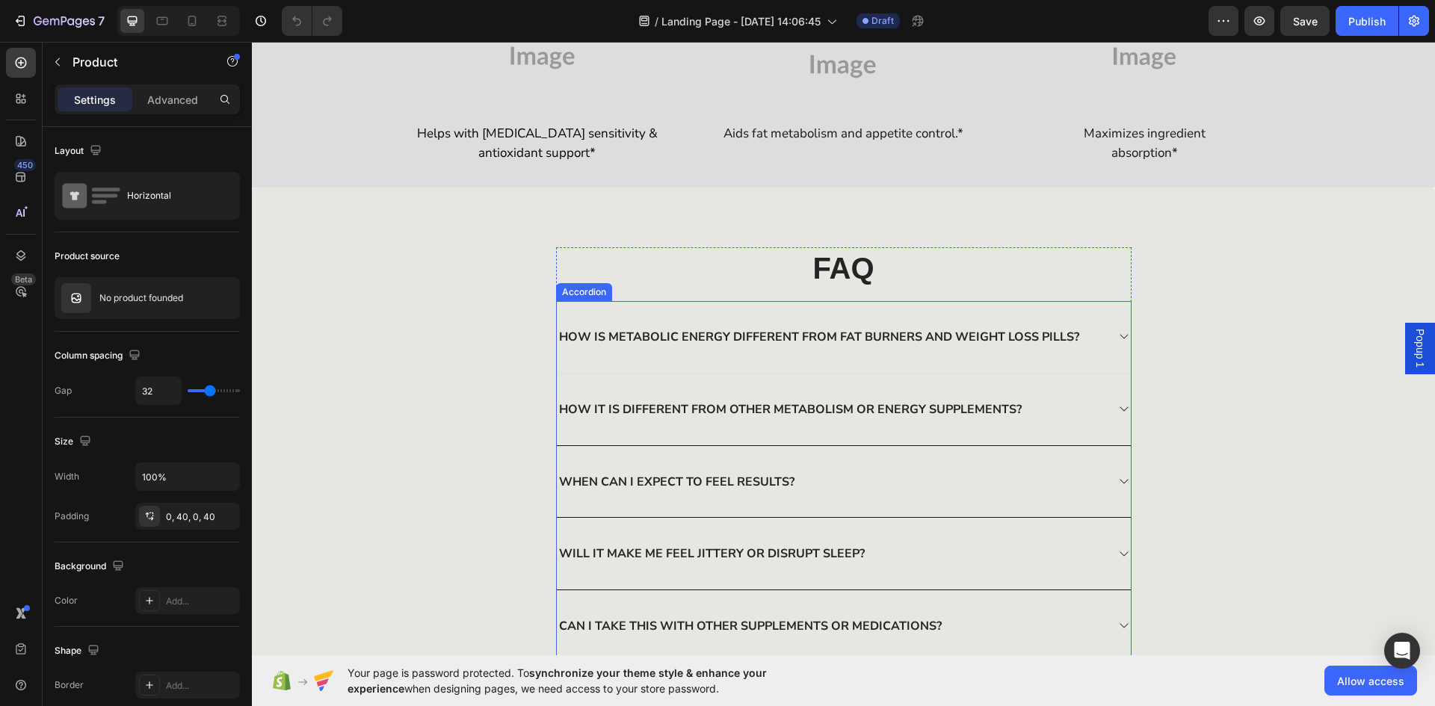
scroll to position [5081, 0]
click at [1124, 336] on icon at bounding box center [1124, 336] width 12 height 13
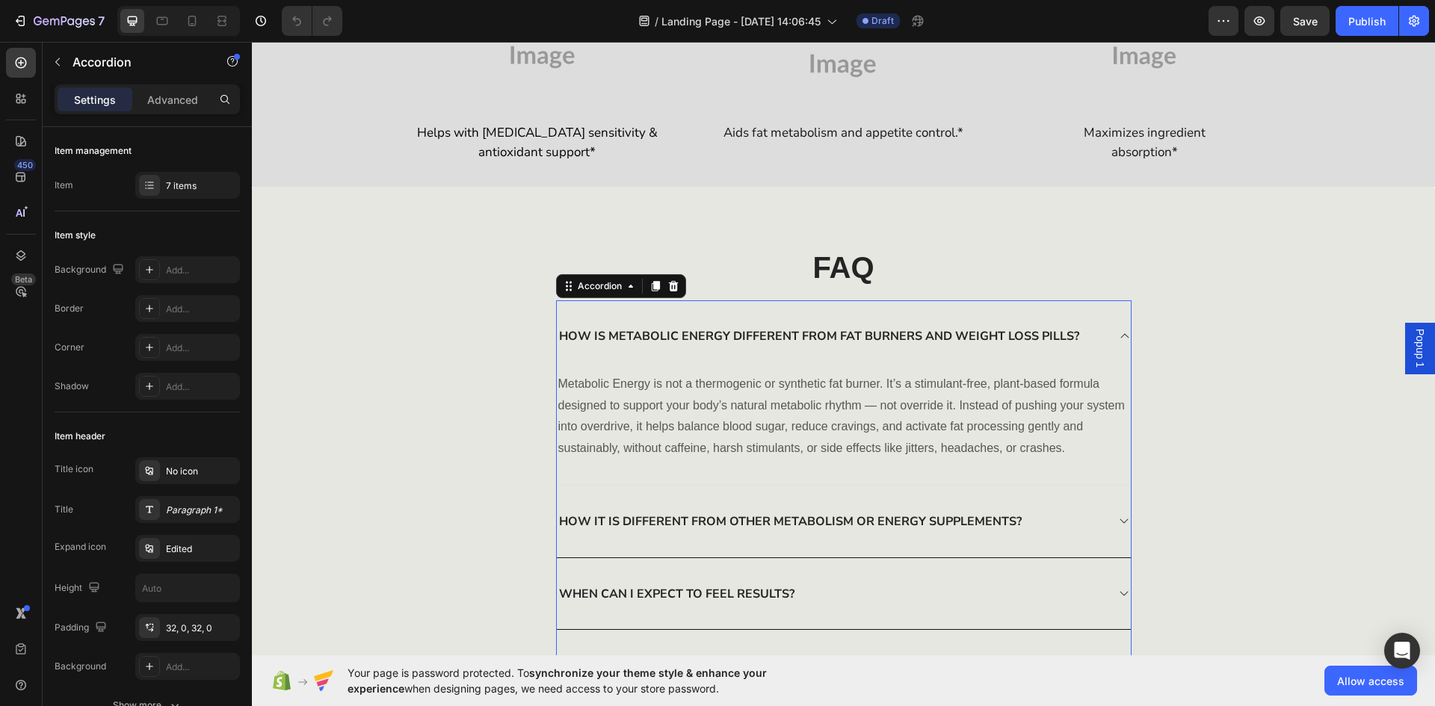
click at [1118, 338] on icon at bounding box center [1124, 336] width 12 height 13
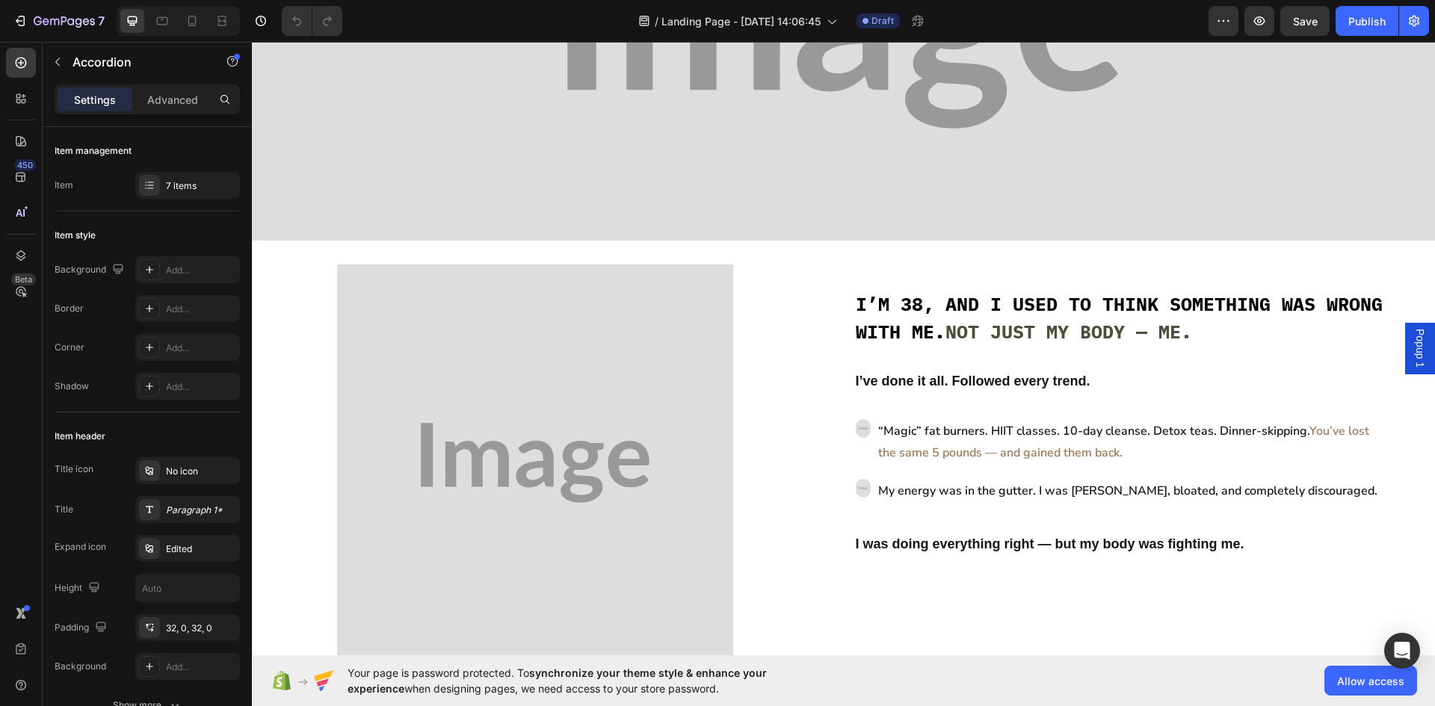
scroll to position [539, 0]
